Goal: Task Accomplishment & Management: Manage account settings

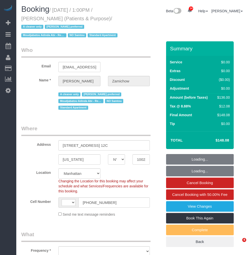
select select "NY"
select select "string:[GEOGRAPHIC_DATA]"
select select "1"
select select "number:89"
select select "number:90"
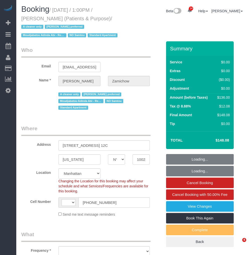
select select "number:15"
select select "number:7"
select select "object:1064"
select select "string:stripe-pm_1QChMk4VGloSiKo73YhVfFtE"
select select "spot1"
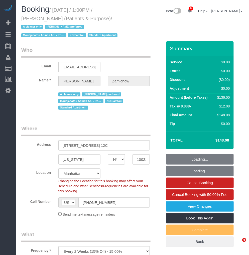
select select "1"
select select "NY"
select select "1"
select select "string:stripe-pm_1QChMk4VGloSiKo73YhVfFtE"
select select "number:89"
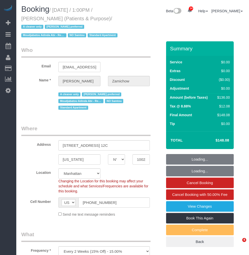
select select "number:90"
select select "number:15"
select select "number:7"
select select "spot1"
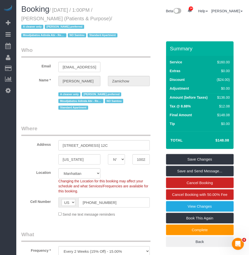
drag, startPoint x: 77, startPoint y: 10, endPoint x: 109, endPoint y: 19, distance: 33.9
click at [109, 19] on small "/ September 09, 2025 / 1:00PM / Audrey Zamichow (Patients & Purpose) / A cleane…" at bounding box center [70, 22] width 98 height 31
drag, startPoint x: 74, startPoint y: 18, endPoint x: 58, endPoint y: 20, distance: 16.6
click at [74, 19] on small "/ September 09, 2025 / 1:00PM / Audrey Zamichow (Patients & Purpose) / A cleane…" at bounding box center [70, 22] width 98 height 31
click at [49, 9] on span "Booking" at bounding box center [35, 9] width 28 height 9
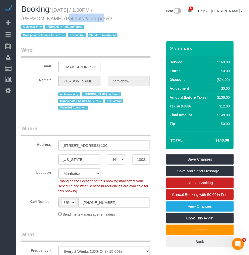
drag, startPoint x: 61, startPoint y: 18, endPoint x: 20, endPoint y: 18, distance: 41.4
click at [20, 18] on div "Booking / September 09, 2025 / 1:00PM / Audrey Zamichow (Patients & Purpose) / …" at bounding box center [75, 23] width 115 height 36
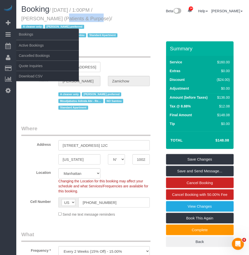
copy small "Audrey Zamichow"
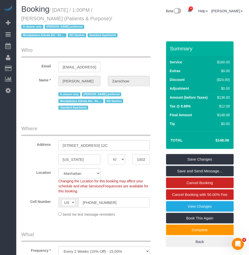
drag, startPoint x: 70, startPoint y: 7, endPoint x: 62, endPoint y: 8, distance: 8.1
click at [70, 7] on small "/ September 09, 2025 / 1:00PM / Audrey Zamichow (Patients & Purpose) / A cleane…" at bounding box center [70, 22] width 98 height 31
drag, startPoint x: 76, startPoint y: 11, endPoint x: 109, endPoint y: 19, distance: 34.2
click at [109, 19] on small "/ September 09, 2025 / 1:00PM / Audrey Zamichow (Patients & Purpose) / A cleane…" at bounding box center [70, 22] width 98 height 31
copy small "September 09, 2025 / 1:00PM / Audrey Zamichow (Patients & Purpose)"
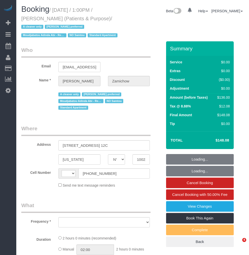
select select "NY"
select select "string:US"
select select "object:766"
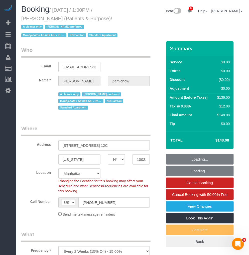
select select "1"
select select "spot1"
select select "number:89"
select select "number:90"
select select "number:15"
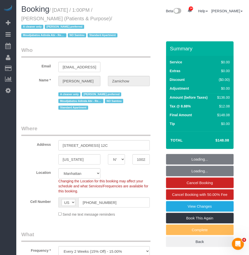
select select "number:7"
select select "string:stripe-pm_1QChMk4VGloSiKo73YhVfFtE"
select select "object:1451"
select select "1"
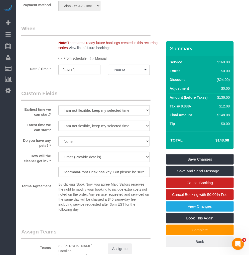
scroll to position [641, 0]
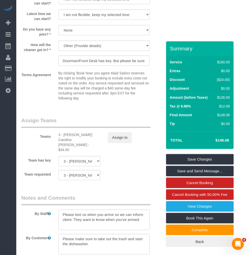
click at [64, 139] on div "Teams 3 - Andreina Carolina Manrique Lopez - $34.00 Assign to" at bounding box center [92, 135] width 149 height 36
copy div "Andreina"
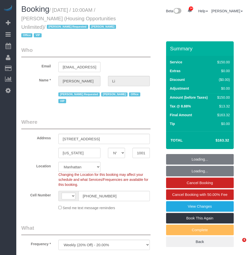
select select "NY"
select select "number:89"
select select "number:90"
select select "number:15"
select select "number:7"
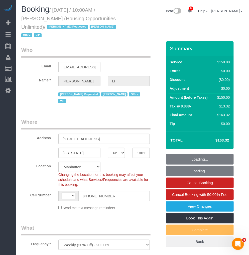
select select "string:[GEOGRAPHIC_DATA]"
select select "object:1477"
select select "54898"
select select "150"
select select "spot1"
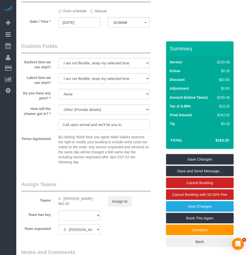
scroll to position [558, 0]
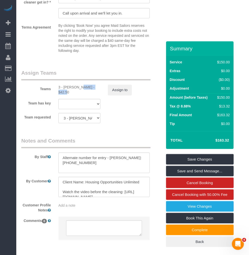
drag, startPoint x: 63, startPoint y: 72, endPoint x: 84, endPoint y: 73, distance: 20.9
click at [84, 85] on div "3 - Anette Lopez - $42.50" at bounding box center [79, 90] width 42 height 10
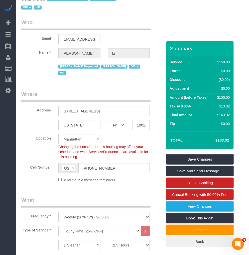
scroll to position [0, 0]
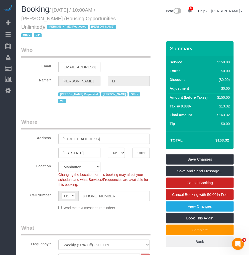
drag, startPoint x: 54, startPoint y: 8, endPoint x: 117, endPoint y: 16, distance: 63.5
click at [117, 16] on small "/ September 09, 2025 / 10:00AM / Henry Li (Housing Opportunities Unlimited) / A…" at bounding box center [69, 22] width 96 height 31
copy small "September 09, 2025 / 10:00AM / Henry Li (Housing Opportunities Unlimited)"
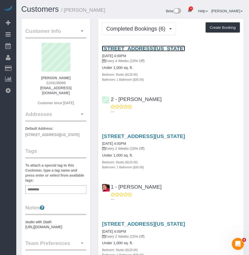
click at [137, 49] on link "[STREET_ADDRESS][US_STATE]" at bounding box center [143, 49] width 83 height 6
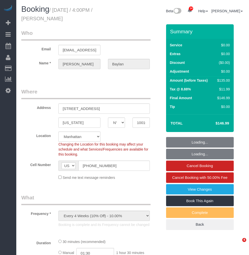
select select "NY"
select select "object:1000"
select select "number:89"
select select "number:79"
select select "number:15"
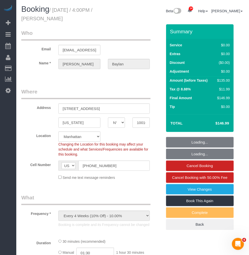
select select "number:5"
select select "spot1"
select select "string:stripe-pm_1RHo524VGloSiKo7RCz0DAxd"
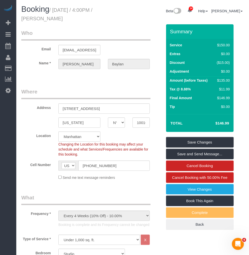
drag, startPoint x: 54, startPoint y: 9, endPoint x: 59, endPoint y: 20, distance: 11.8
click at [59, 20] on h1 "Booking / September 08, 2025 / 4:00PM / Jessica Baylan" at bounding box center [75, 13] width 108 height 17
copy small "September 08, 2025 / 4:00PM / Jessica Baylan"
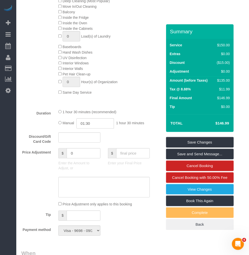
scroll to position [307, 0]
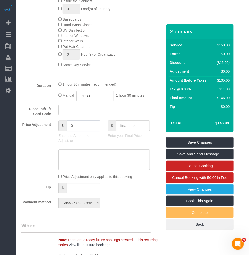
click at [88, 131] on input "0" at bounding box center [84, 126] width 34 height 10
click at [74, 194] on input "text" at bounding box center [84, 188] width 34 height 10
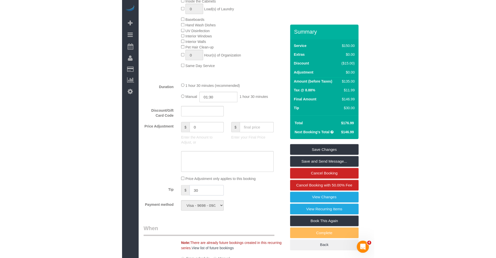
scroll to position [291, 0]
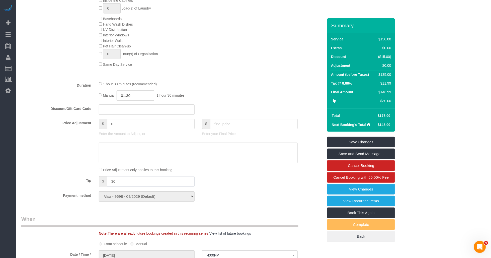
type input "30"
click at [247, 101] on div "Manual 01:30 1 hour 30 minutes" at bounding box center [198, 95] width 199 height 10
click at [249, 152] on link "Save and Send Message..." at bounding box center [362, 154] width 68 height 11
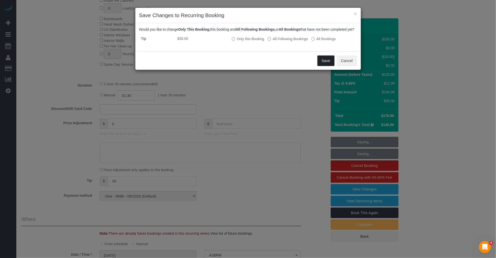
click at [249, 64] on button "Save" at bounding box center [325, 60] width 17 height 11
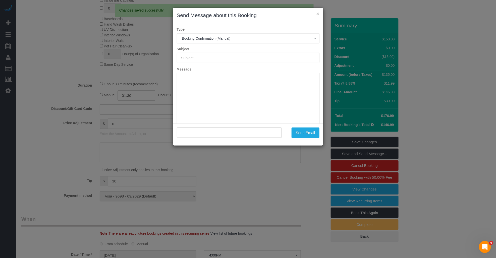
type input "Cleaning Confirmed for 09/08/2025 at 4:00pm"
type input ""Jessica Baylan" <jessicabaylan@gmail.com>"
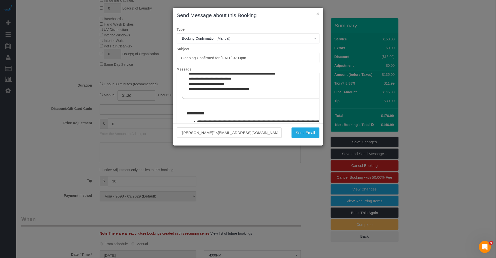
scroll to position [223, 0]
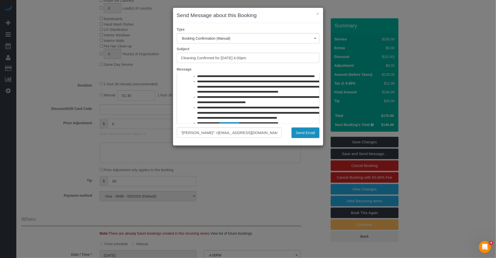
click at [249, 132] on button "Send Email" at bounding box center [305, 132] width 28 height 11
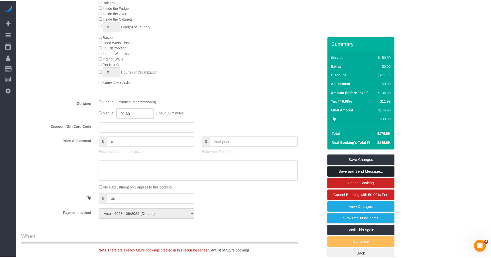
scroll to position [309, 0]
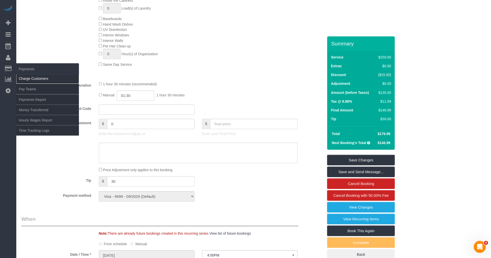
click at [31, 77] on link "Charge Customers" at bounding box center [47, 79] width 63 height 10
select select
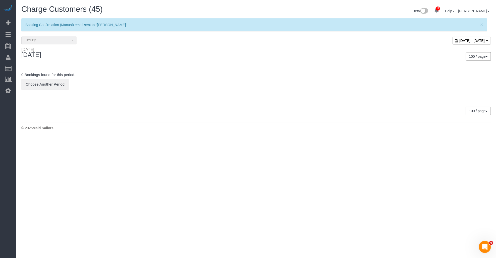
click at [249, 41] on span "September 09, 2025 - September 09, 2025" at bounding box center [471, 41] width 25 height 4
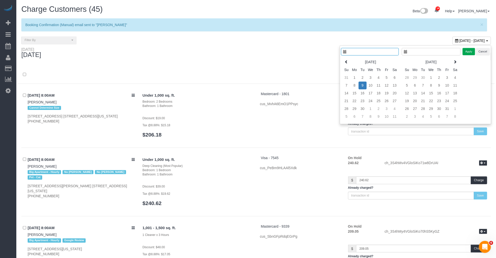
type input "**********"
click at [249, 85] on td "8" at bounding box center [350, 86] width 8 height 8
type input "**********"
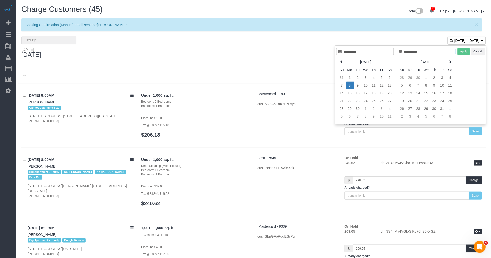
click at [249, 85] on td "8" at bounding box center [350, 86] width 8 height 8
type input "**********"
click at [249, 54] on button "Apply" at bounding box center [464, 51] width 13 height 7
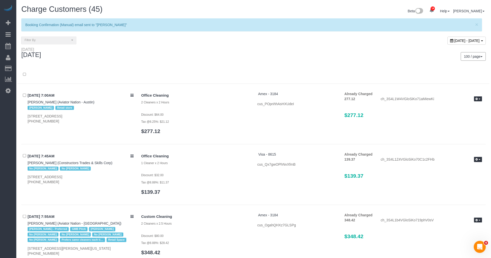
click at [249, 53] on div "100 / page 10 / page 20 / page 30 / page 40 / page 50 / page 100 / page" at bounding box center [372, 56] width 229 height 9
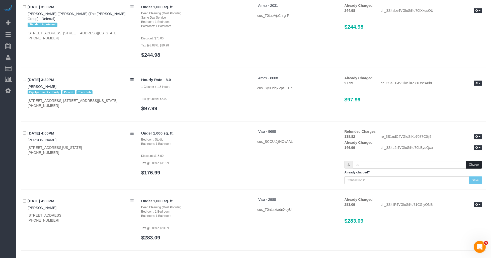
click at [249, 161] on button "Charge" at bounding box center [474, 165] width 16 height 8
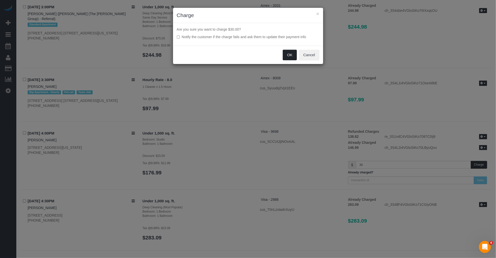
click at [249, 55] on button "OK" at bounding box center [290, 55] width 14 height 11
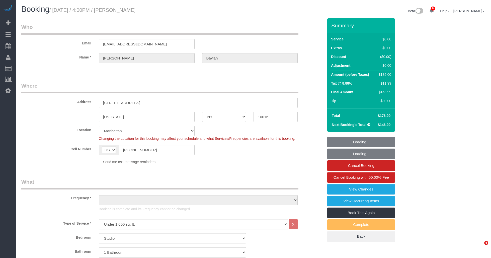
select select "NY"
select select "number:89"
select select "number:79"
select select "number:15"
select select "number:5"
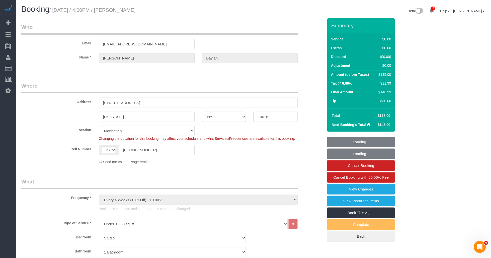
select select "object:1474"
select select "spot1"
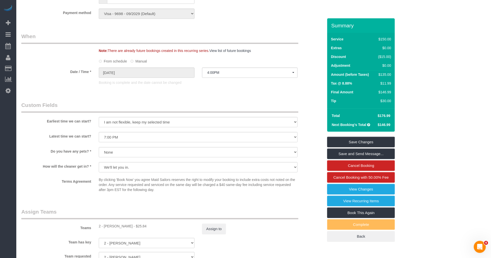
scroll to position [558, 0]
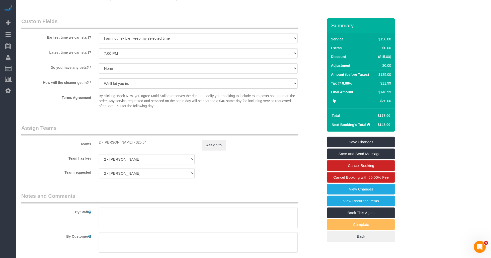
click at [106, 145] on div "2 - Ana Rodriguez - $25.84" at bounding box center [147, 142] width 96 height 5
copy div "Ana"
drag, startPoint x: 138, startPoint y: 120, endPoint x: 93, endPoint y: 127, distance: 45.7
click at [138, 114] on fieldset "Custom Fields Earliest time we can start? I am not flexible, keep my selected t…" at bounding box center [172, 66] width 302 height 97
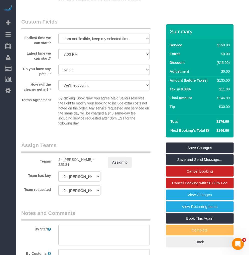
scroll to position [640, 0]
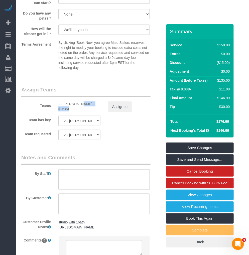
drag, startPoint x: 63, startPoint y: 108, endPoint x: 87, endPoint y: 109, distance: 23.1
click at [87, 109] on div "2 - Ana Rodriguez - $25.84" at bounding box center [79, 107] width 42 height 10
copy div "Ana Rodriguez"
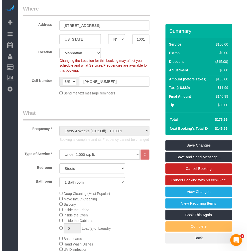
scroll to position [0, 0]
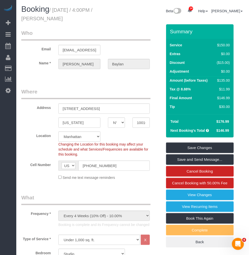
click at [48, 16] on small "/ September 08, 2025 / 4:00PM / Jessica Baylan" at bounding box center [56, 14] width 71 height 14
drag, startPoint x: 68, startPoint y: 19, endPoint x: 14, endPoint y: 21, distance: 54.5
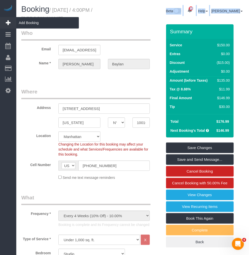
copy div "Beta 14 Your Notifications You have 0 alerts × You have 4 to charge for 09/08/2…"
click at [66, 21] on h1 "Booking / September 08, 2025 / 4:00PM / Jessica Baylan" at bounding box center [75, 13] width 108 height 17
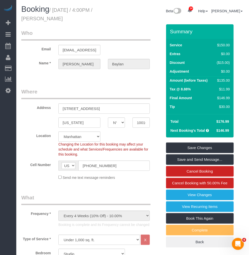
drag, startPoint x: 55, startPoint y: 20, endPoint x: 21, endPoint y: 19, distance: 33.9
click at [21, 19] on div "Booking / September 08, 2025 / 4:00PM / Jessica Baylan" at bounding box center [75, 14] width 115 height 19
copy small "Jessica Baylan"
click at [49, 18] on small "/ September 08, 2025 / 4:00PM / Jessica Baylan" at bounding box center [56, 14] width 71 height 14
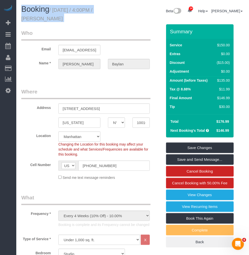
click at [49, 18] on small "/ September 08, 2025 / 4:00PM / Jessica Baylan" at bounding box center [56, 14] width 71 height 14
drag, startPoint x: 49, startPoint y: 18, endPoint x: 34, endPoint y: 19, distance: 15.1
click at [34, 18] on small "/ September 08, 2025 / 4:00PM / Jessica Baylan" at bounding box center [56, 14] width 71 height 14
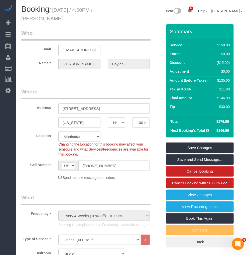
click at [54, 19] on div "Booking / September 08, 2025 / 4:00PM / Jessica Baylan" at bounding box center [75, 14] width 115 height 19
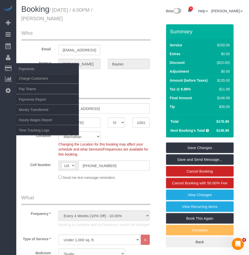
copy small "Jessica Baylan"
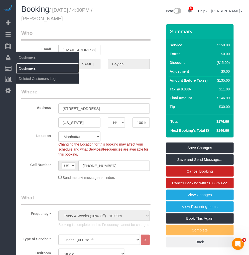
click at [29, 67] on link "Customers" at bounding box center [47, 68] width 63 height 10
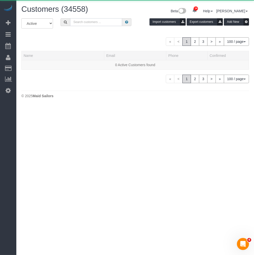
click at [90, 26] on input "text" at bounding box center [96, 22] width 52 height 8
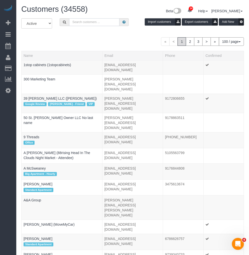
paste input "Jessica Baylan"
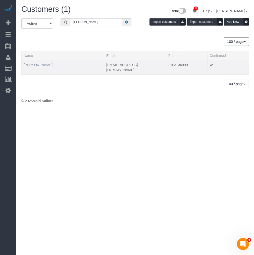
type input "Jessica Baylan"
click at [40, 64] on link "Jessica Baylan" at bounding box center [38, 65] width 29 height 4
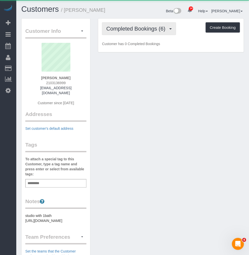
click at [139, 30] on span "Completed Bookings (6)" at bounding box center [137, 29] width 62 height 6
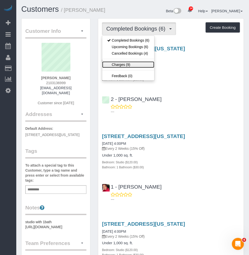
click at [120, 65] on link "Charges (9)" at bounding box center [128, 64] width 52 height 7
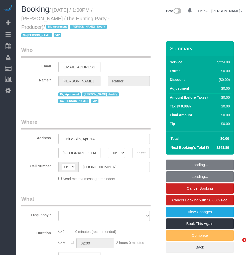
select select "NY"
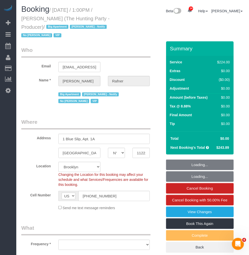
select select "string:stripe-pm_1Rtzof4VGloSiKo7440tZ5Fk"
select select "spot1"
select select "number:58"
select select "number:76"
select select "number:15"
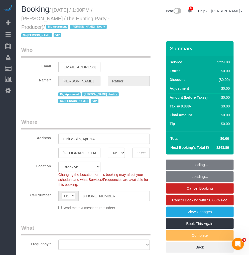
select select "number:5"
select select "object:784"
select select "2"
select select "120"
select select "41402"
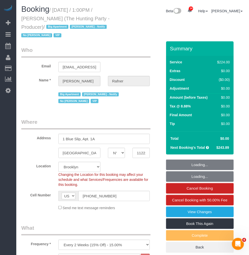
select select "object:1412"
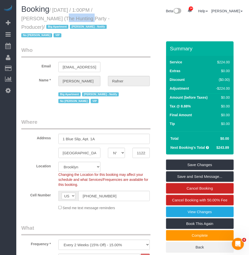
drag, startPoint x: 45, startPoint y: 17, endPoint x: 21, endPoint y: 19, distance: 23.9
click at [21, 19] on small "/ [DATE] / 1:00PM / [PERSON_NAME] (The Hunting Party - Producer) / Big Apartmen…" at bounding box center [65, 22] width 89 height 31
copy small "[PERSON_NAME]"
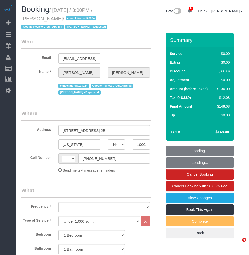
select select "NY"
select select "1"
select select "spot1"
select select "number:89"
select select "number:90"
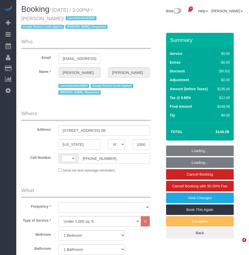
select select "number:15"
select select "number:7"
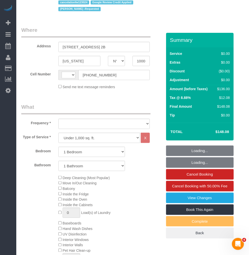
select select "string:[GEOGRAPHIC_DATA]"
select select "object:1440"
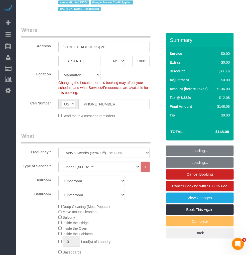
select select "spot53"
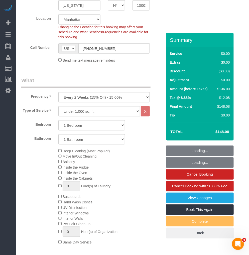
select select "1"
